Goal: Information Seeking & Learning: Find specific fact

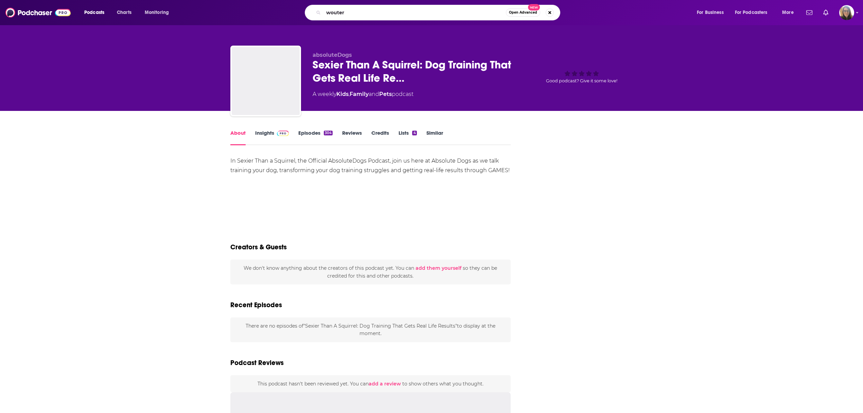
type input "wouter"
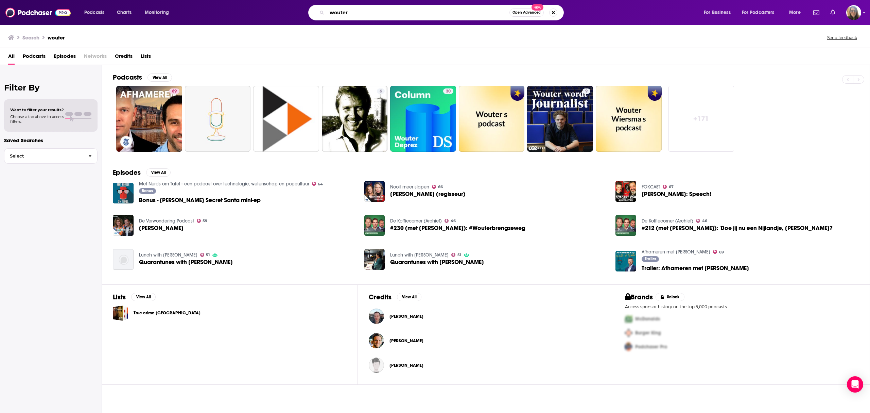
click at [364, 9] on input "wouter" at bounding box center [418, 12] width 183 height 11
type input "w"
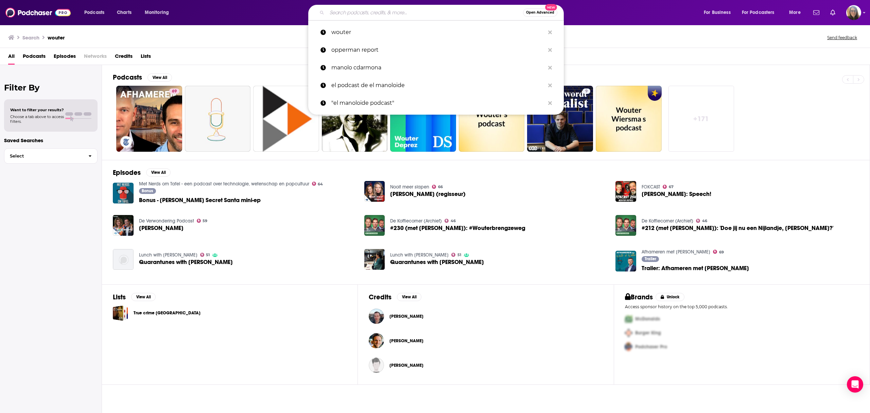
paste input "[PERSON_NAME]"
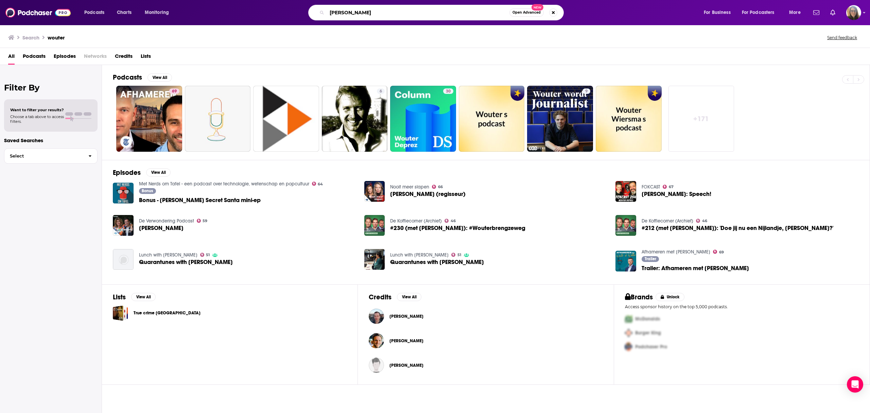
type input "[PERSON_NAME]"
